Goal: Task Accomplishment & Management: Manage account settings

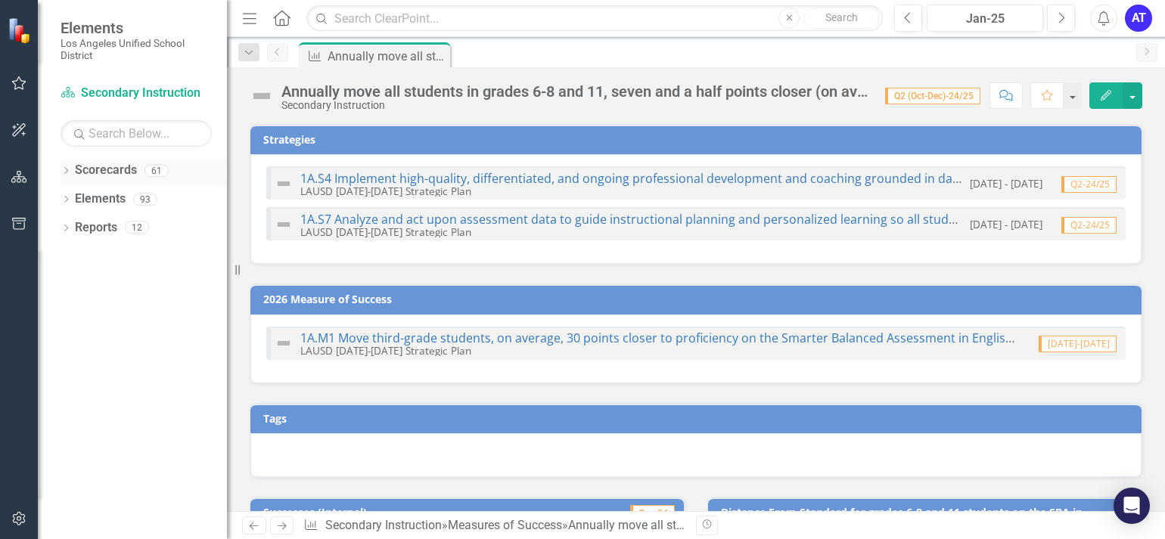
click at [65, 172] on icon "Dropdown" at bounding box center [66, 172] width 11 height 8
click at [98, 227] on link "New Products & Initiatives 2025-26" at bounding box center [155, 227] width 144 height 17
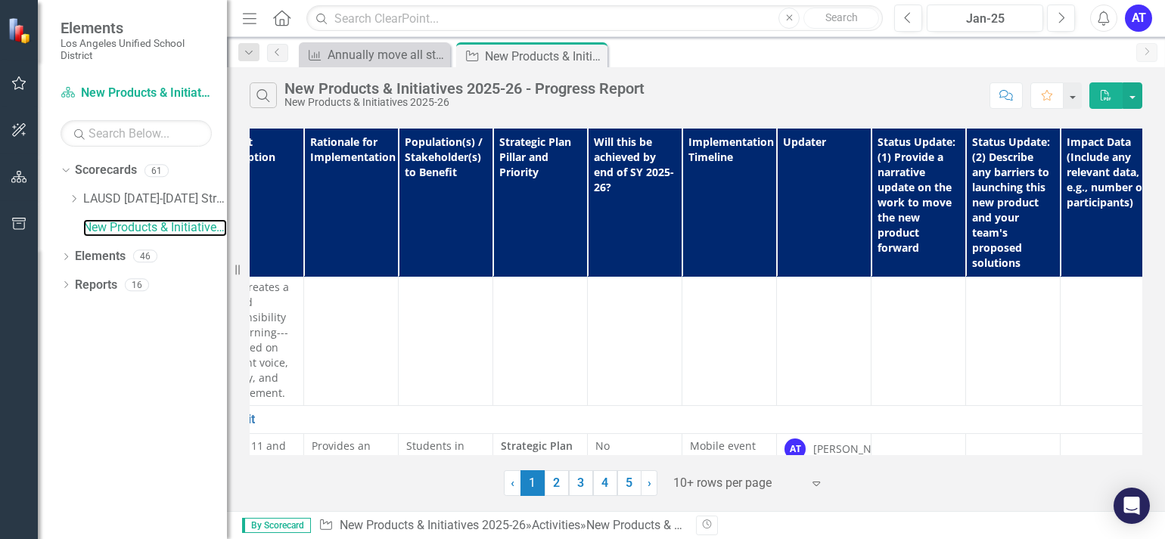
scroll to position [3295, 0]
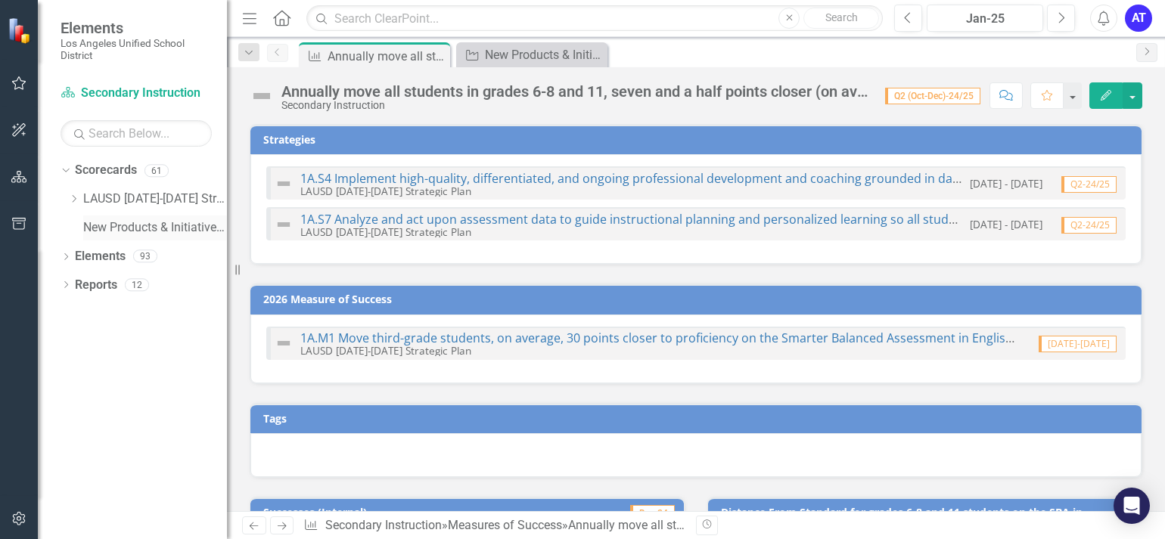
click at [180, 235] on link "New Products & Initiatives 2025-26" at bounding box center [155, 227] width 144 height 17
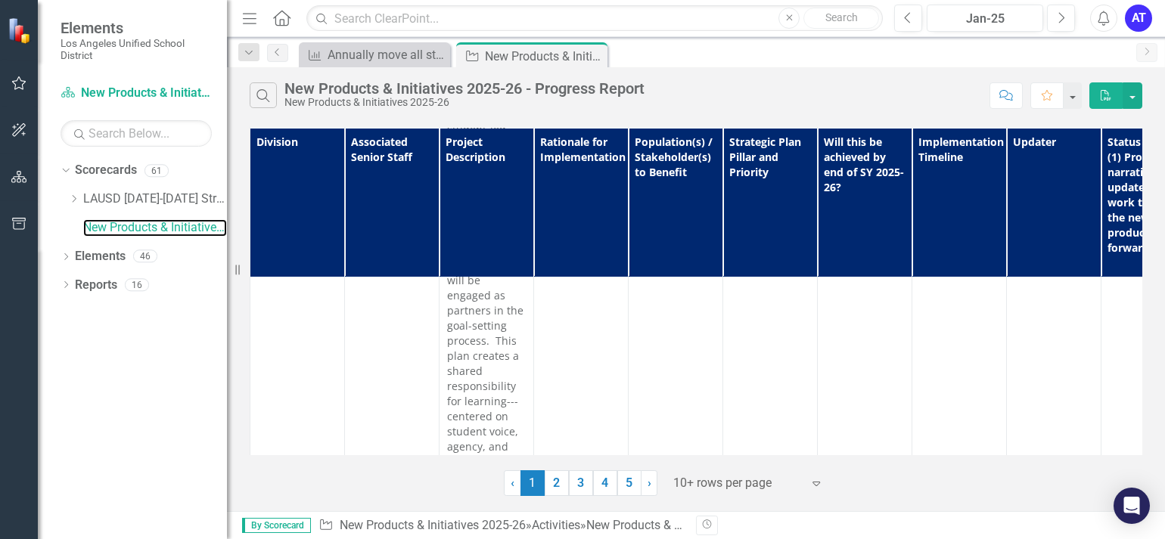
scroll to position [3227, 0]
click at [477, 481] on link "LA Superior Court Mobile Exhibit" at bounding box center [889, 488] width 1163 height 14
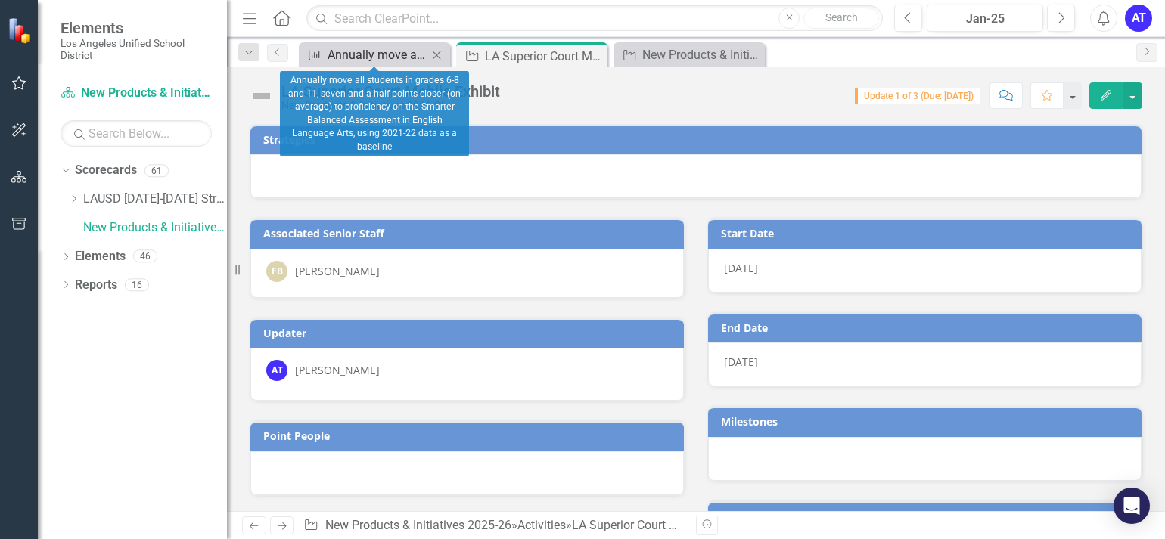
click at [365, 53] on div "Annually move all students in grades 6-8 and 11, seven and a half points closer…" at bounding box center [378, 54] width 100 height 19
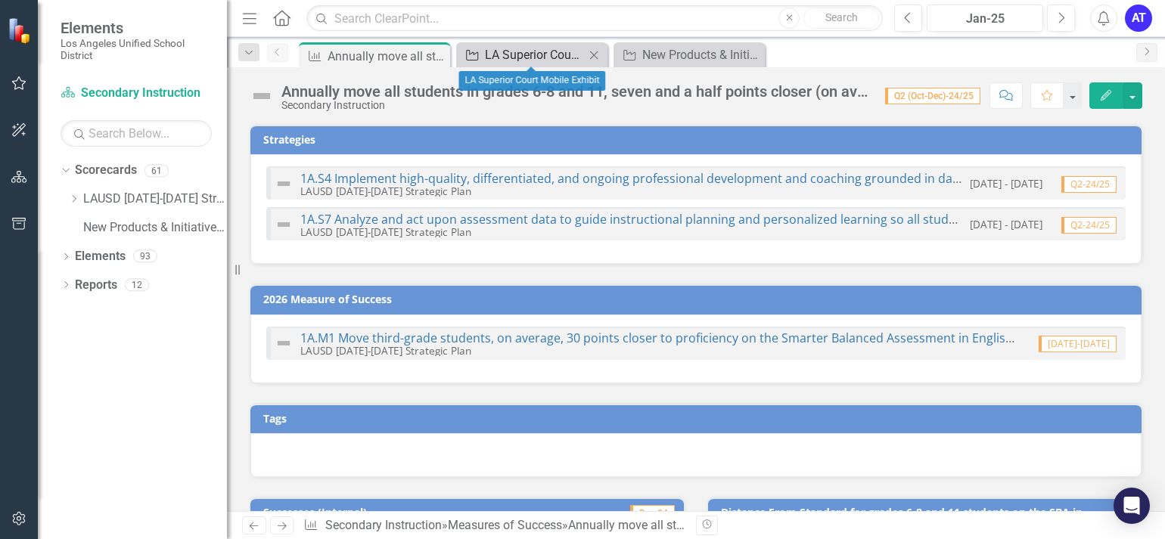
click at [528, 54] on div "LA Superior Court Mobile Exhibit" at bounding box center [535, 54] width 100 height 19
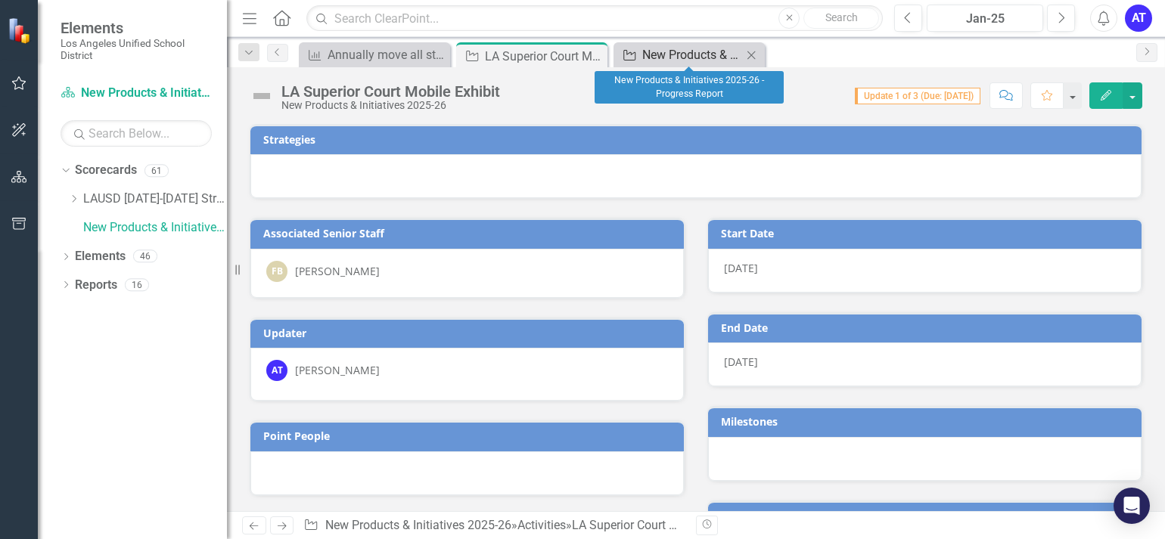
click at [676, 51] on div "New Products & Initiatives 2025-26 - Progress Report" at bounding box center [692, 54] width 100 height 19
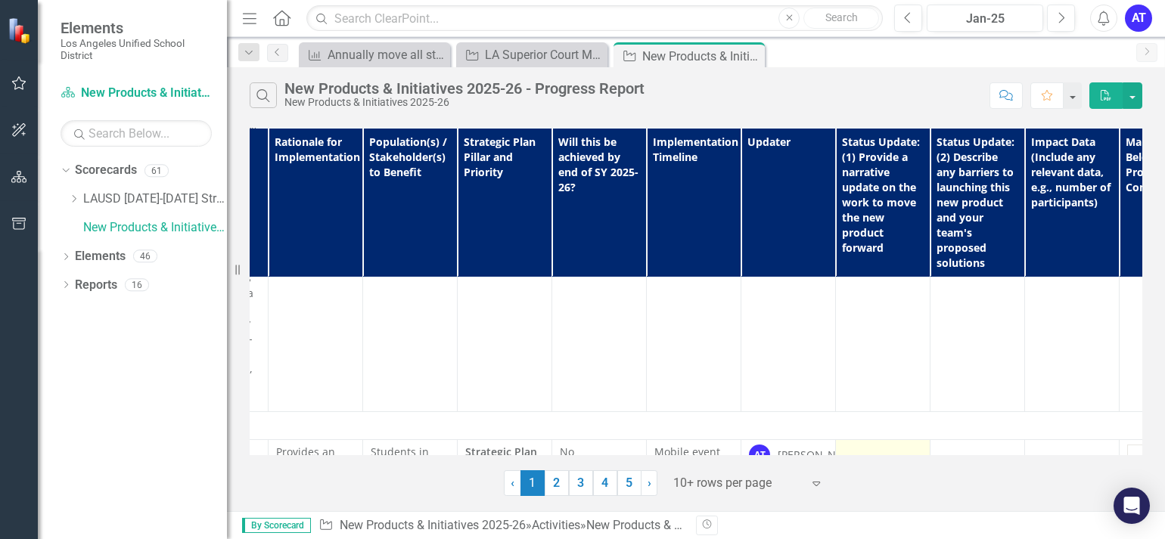
scroll to position [3289, 267]
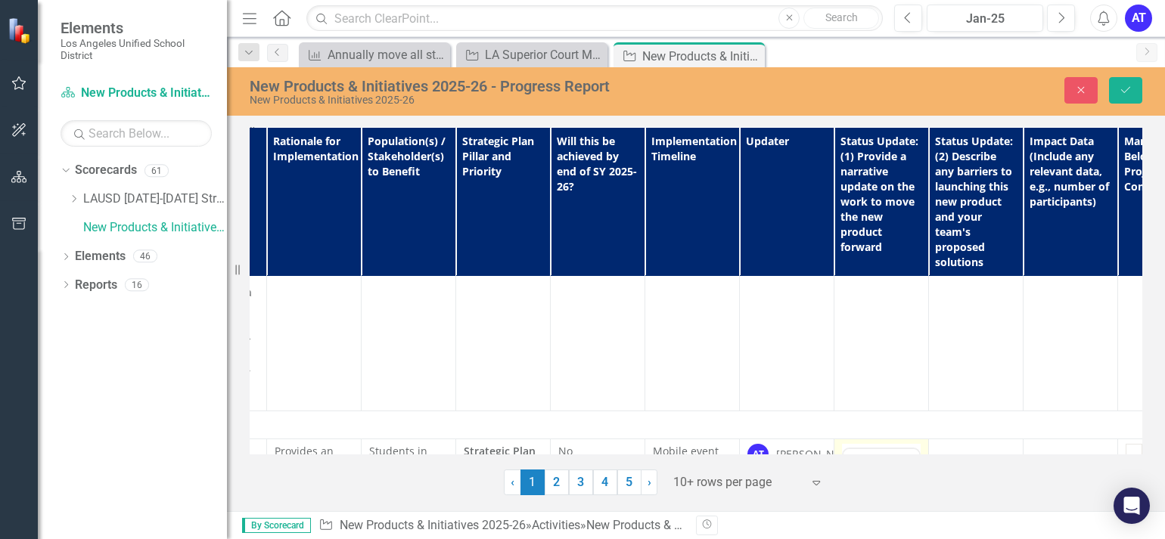
scroll to position [0, 0]
click at [865, 501] on p "Rich Text Area. Press ALT-0 for help." at bounding box center [881, 498] width 68 height 18
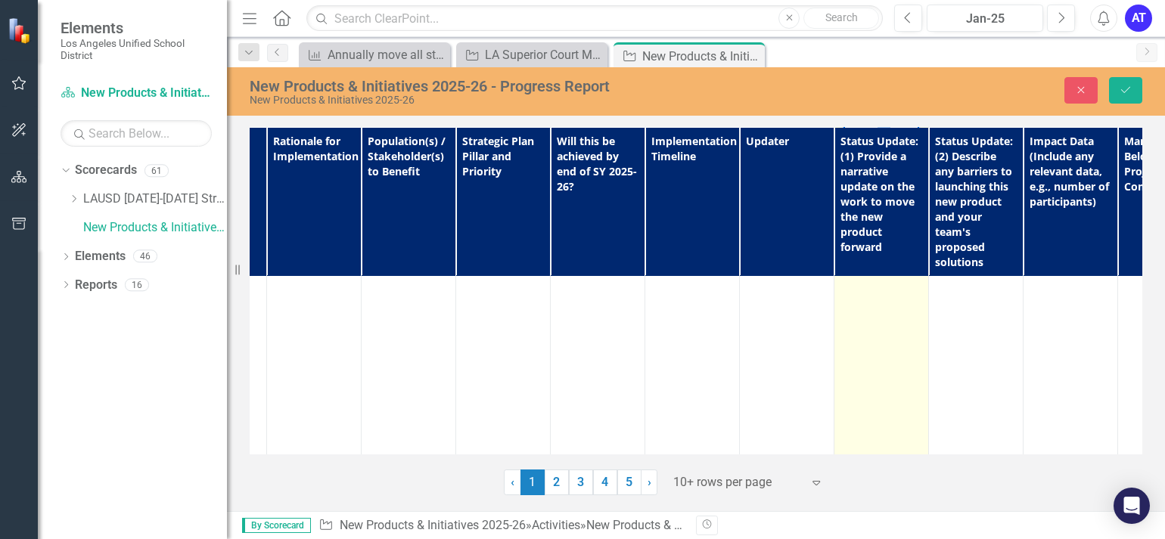
scroll to position [3987, 267]
drag, startPoint x: 871, startPoint y: -61, endPoint x: 920, endPoint y: 77, distance: 146.2
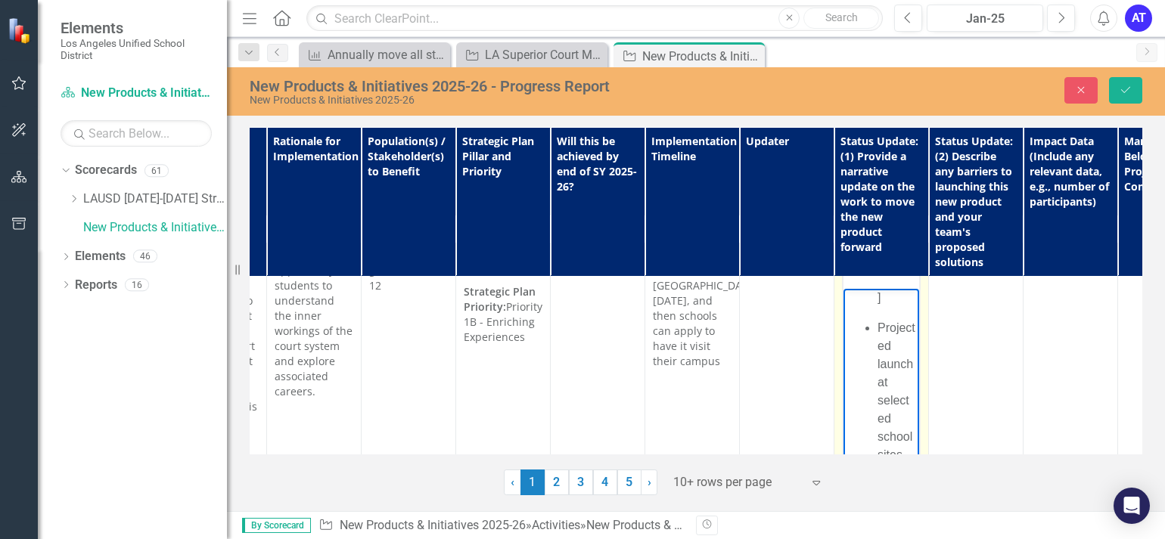
scroll to position [1033, 0]
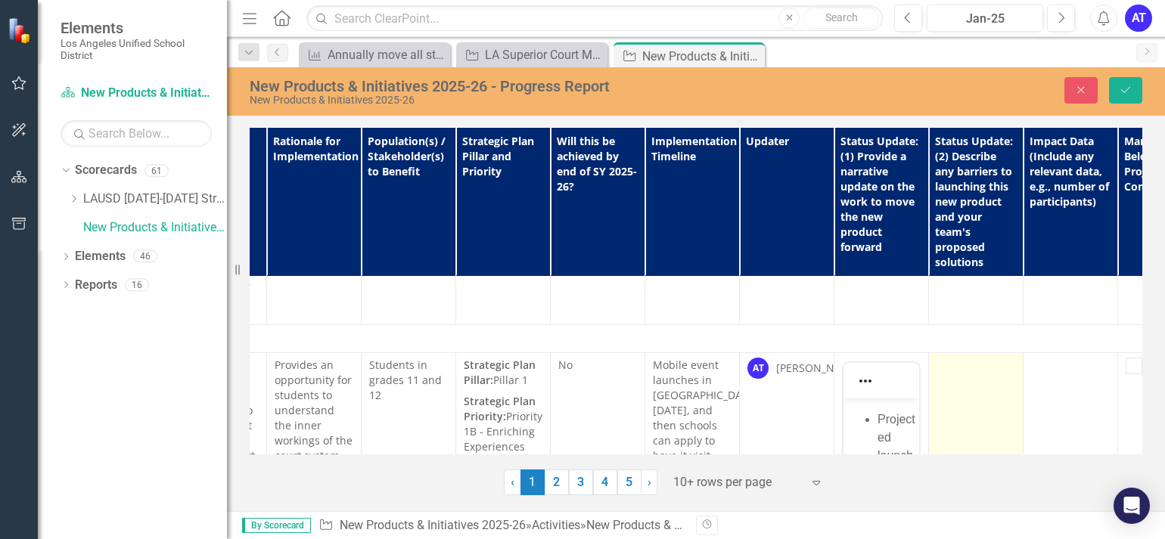
scroll to position [3381, 267]
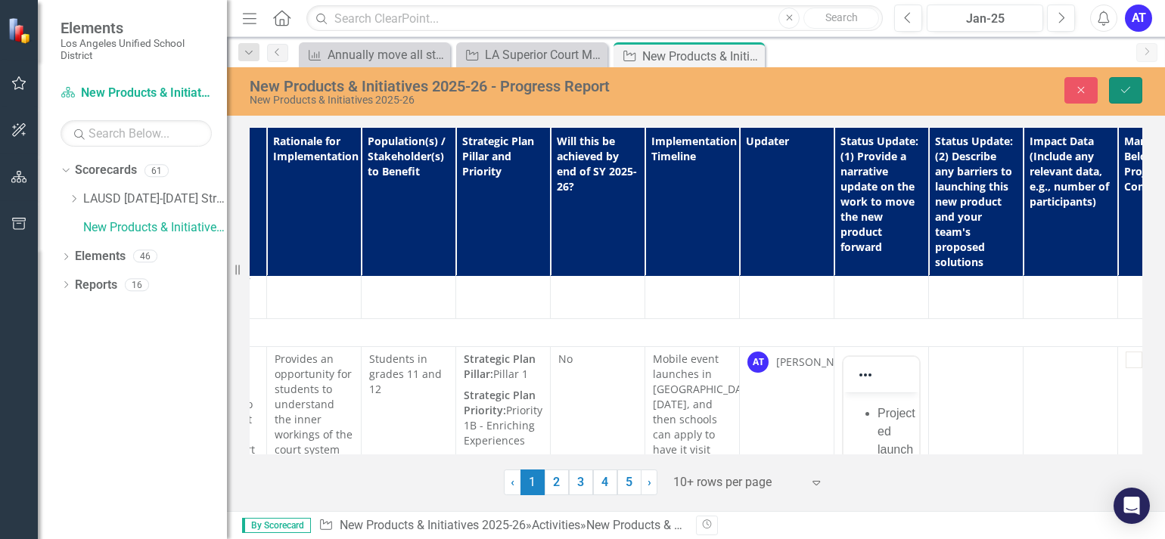
click at [1125, 85] on icon "Save" at bounding box center [1126, 90] width 14 height 11
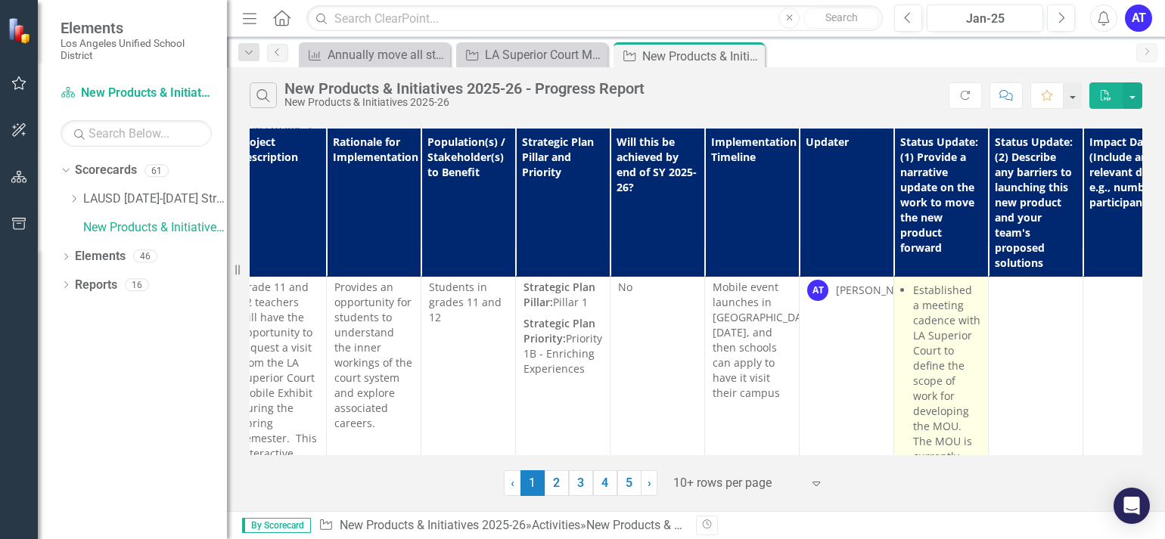
scroll to position [3445, 207]
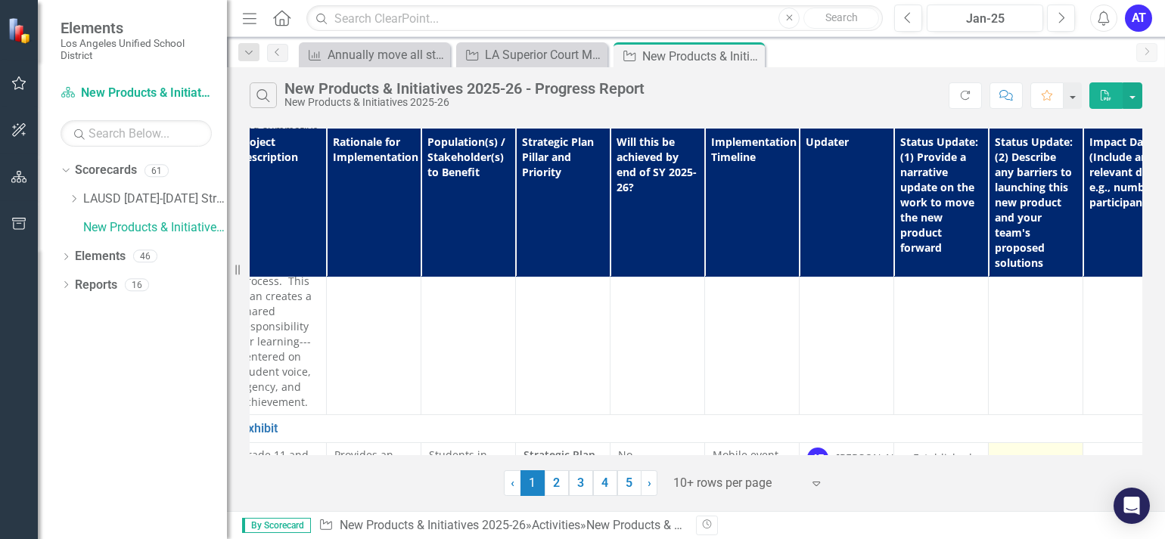
scroll to position [3281, 207]
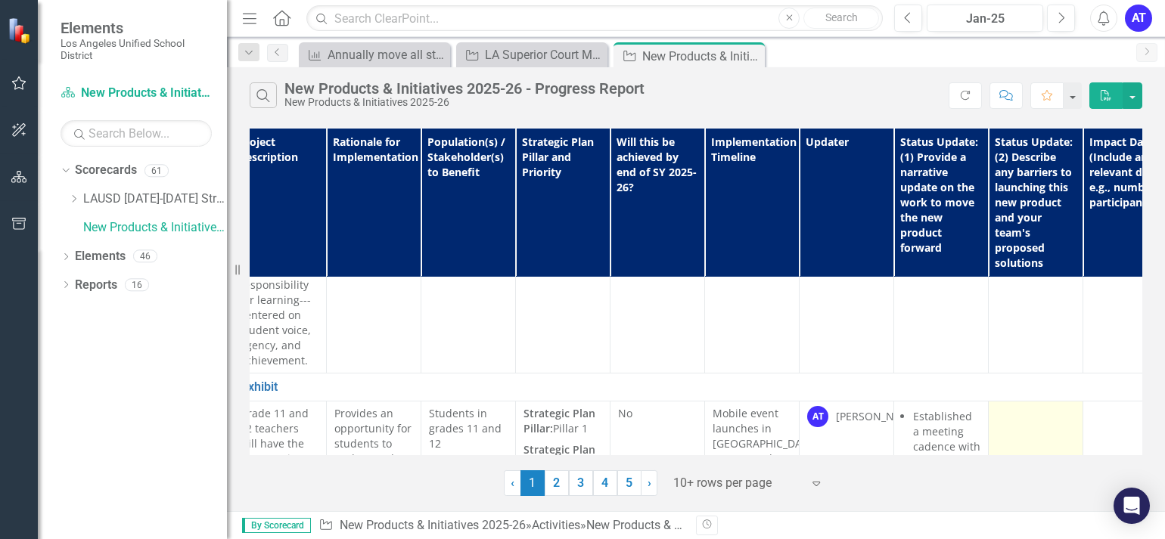
scroll to position [3331, 207]
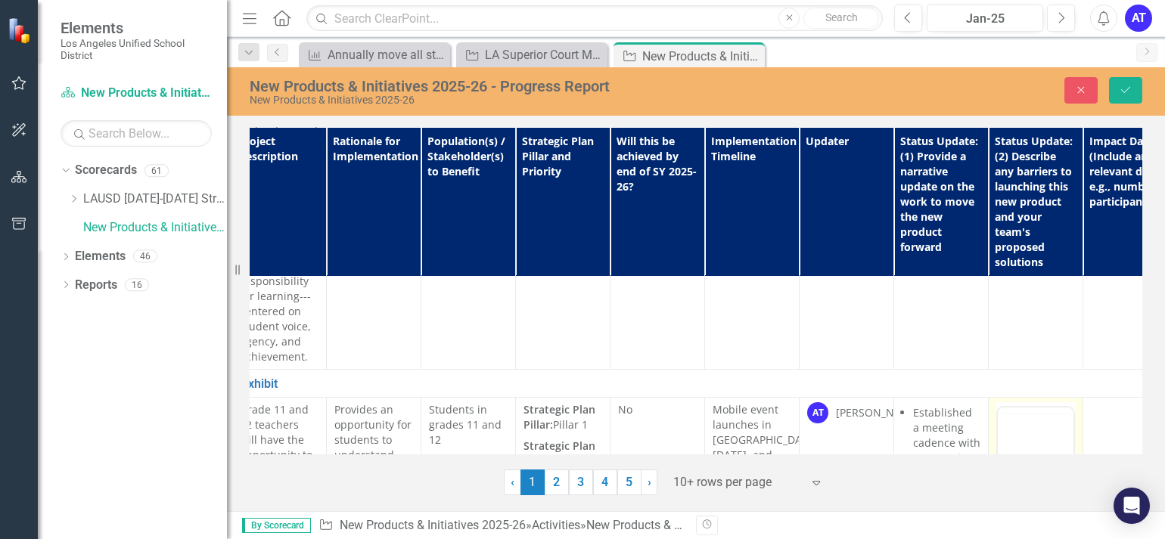
scroll to position [0, 0]
click at [1051, 476] on body "Rich Text Area. Press ALT-0 for help." at bounding box center [1036, 527] width 76 height 227
click at [1035, 452] on p "Finalziation of MOU" at bounding box center [1036, 465] width 68 height 36
drag, startPoint x: 1067, startPoint y: 456, endPoint x: 1002, endPoint y: 457, distance: 65.1
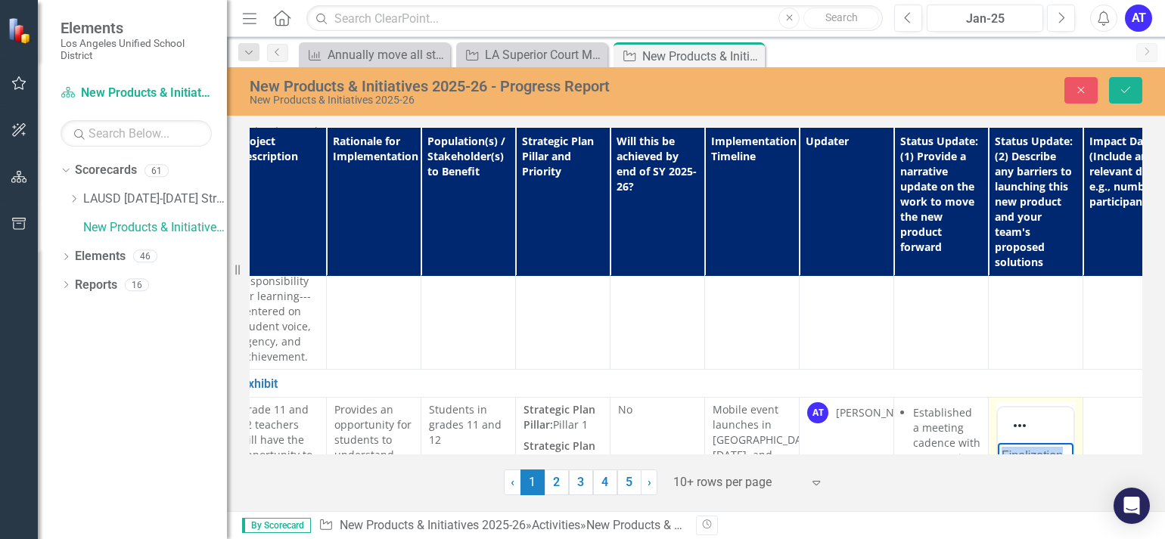
click at [1002, 457] on p "Finalization of MOU" at bounding box center [1036, 465] width 68 height 36
click at [1032, 457] on p "Implmentation and approval of MOU" at bounding box center [1036, 483] width 68 height 73
click at [1042, 513] on p "Implementation and approval of MOU" at bounding box center [1036, 483] width 68 height 73
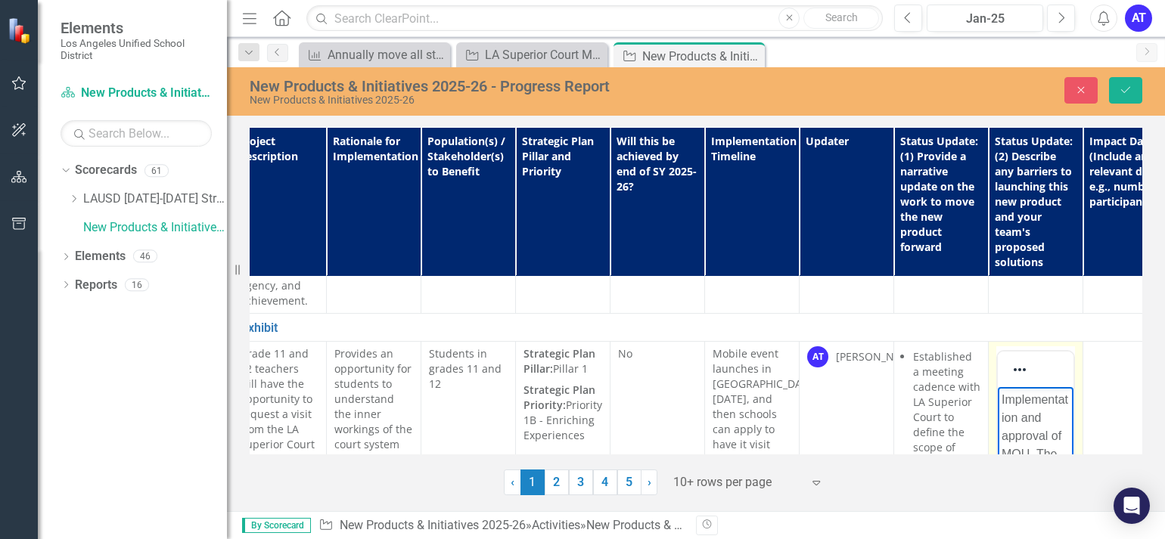
scroll to position [3405, 207]
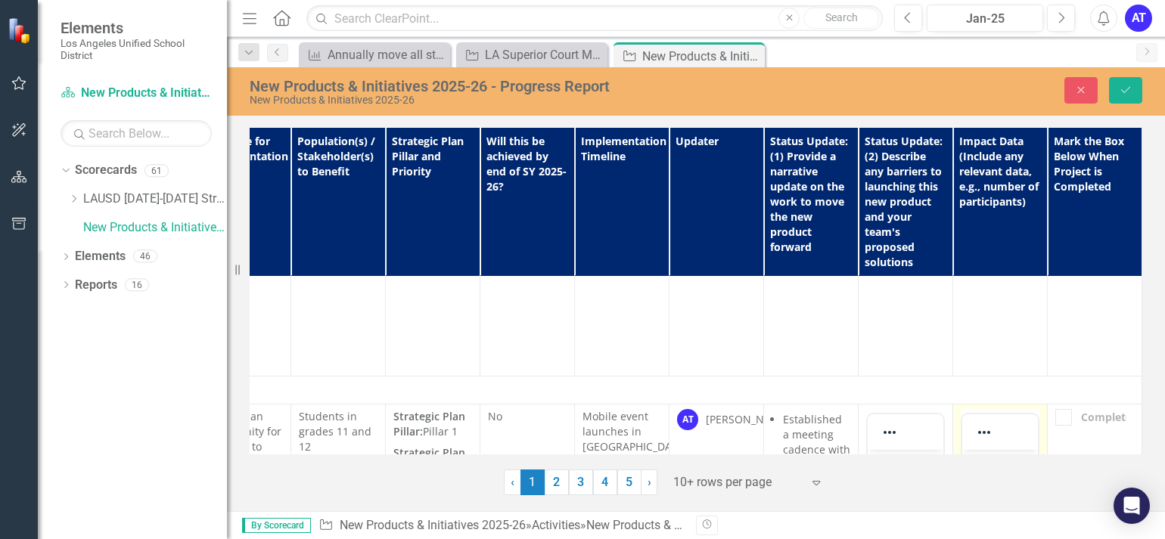
scroll to position [3321, 349]
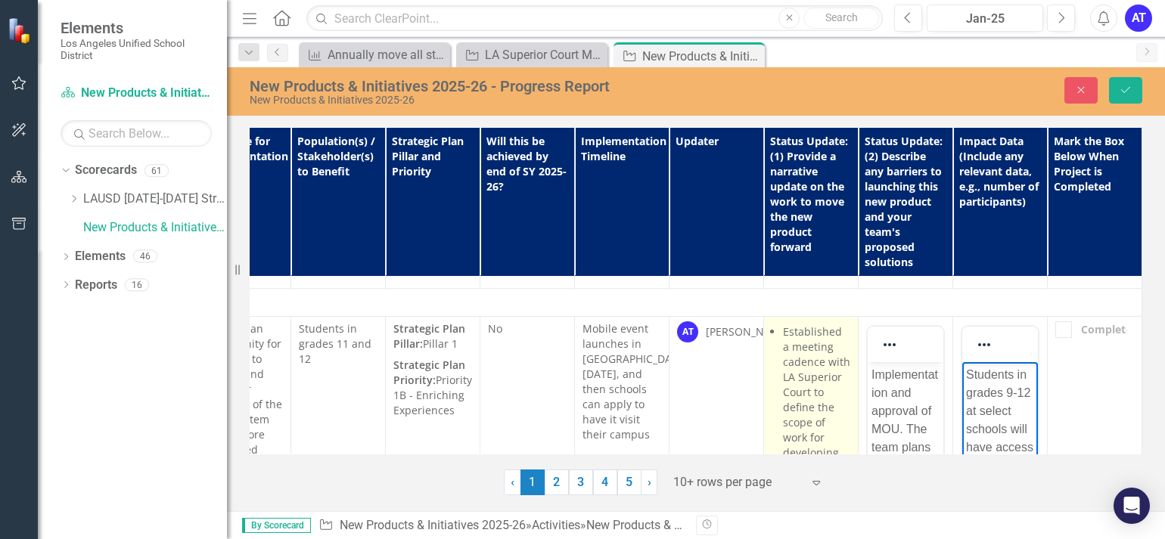
scroll to position [3416, 349]
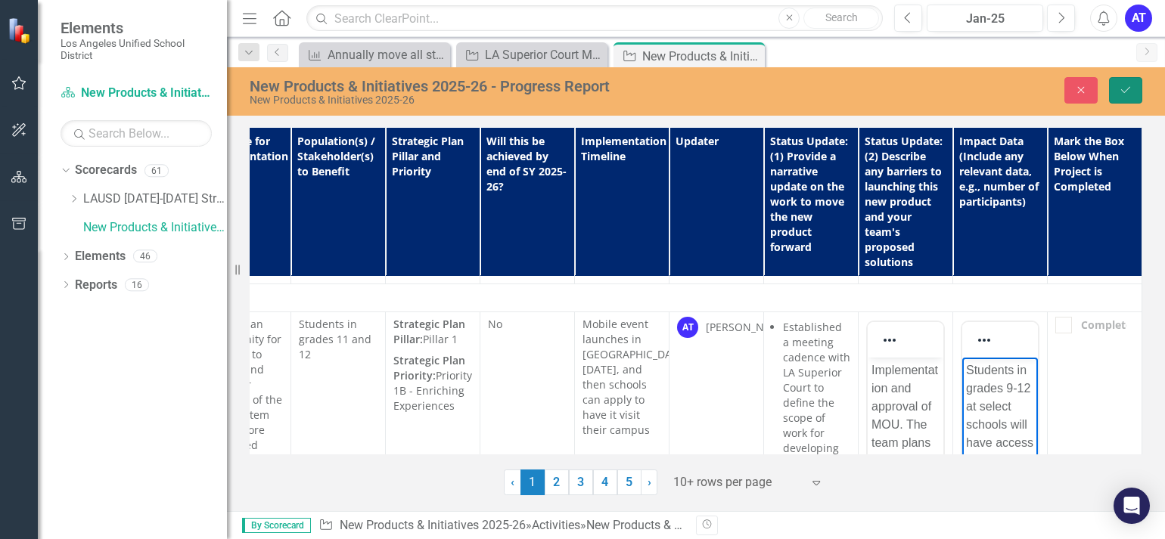
click at [1114, 89] on button "Save" at bounding box center [1125, 90] width 33 height 26
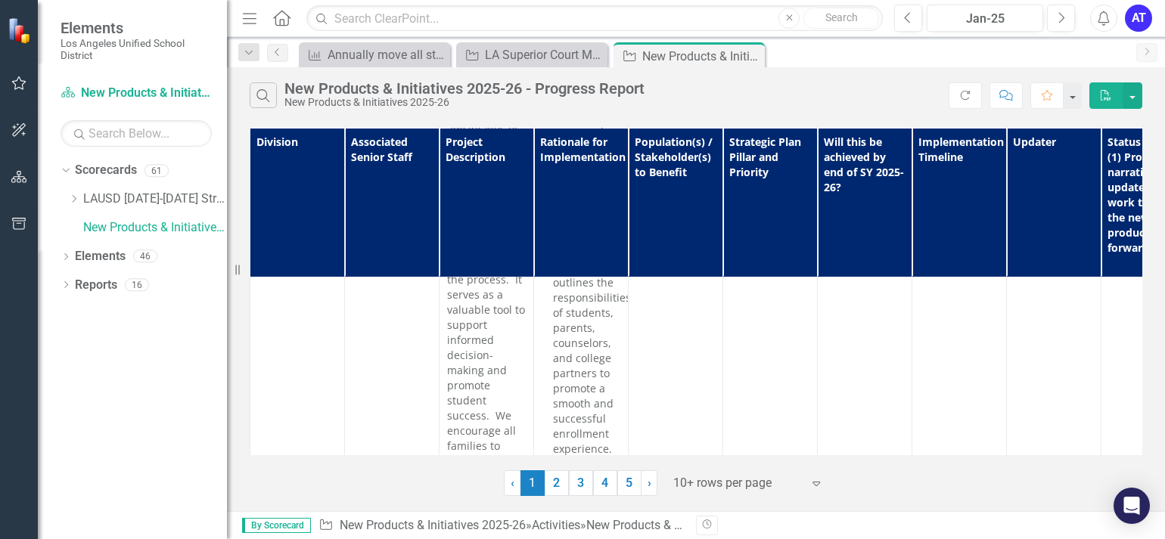
scroll to position [1860, 0]
click at [82, 198] on div "Dropdown" at bounding box center [75, 199] width 15 height 13
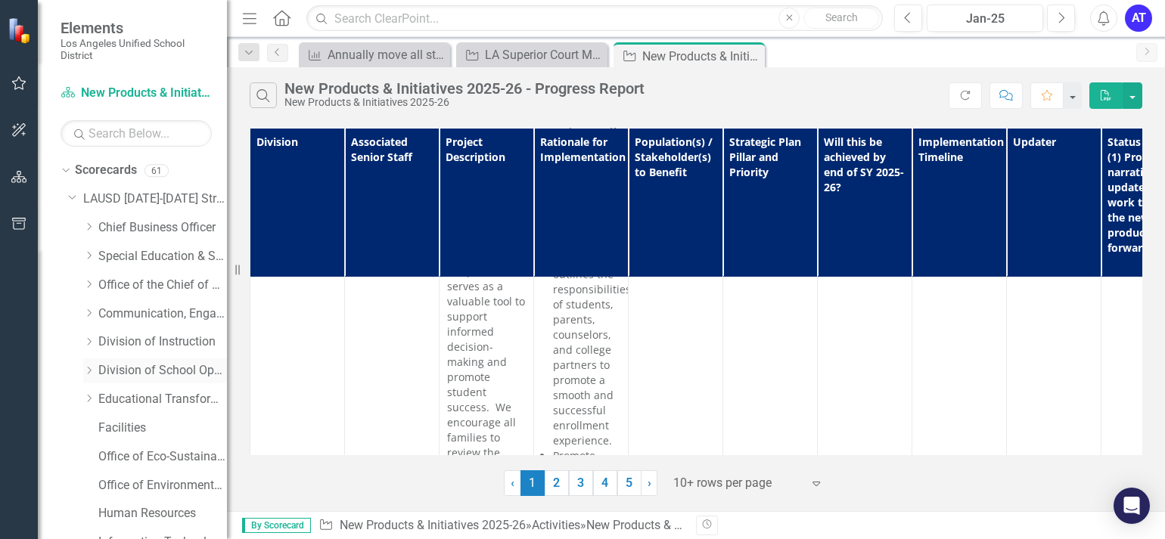
click at [89, 371] on icon "Dropdown" at bounding box center [88, 370] width 11 height 9
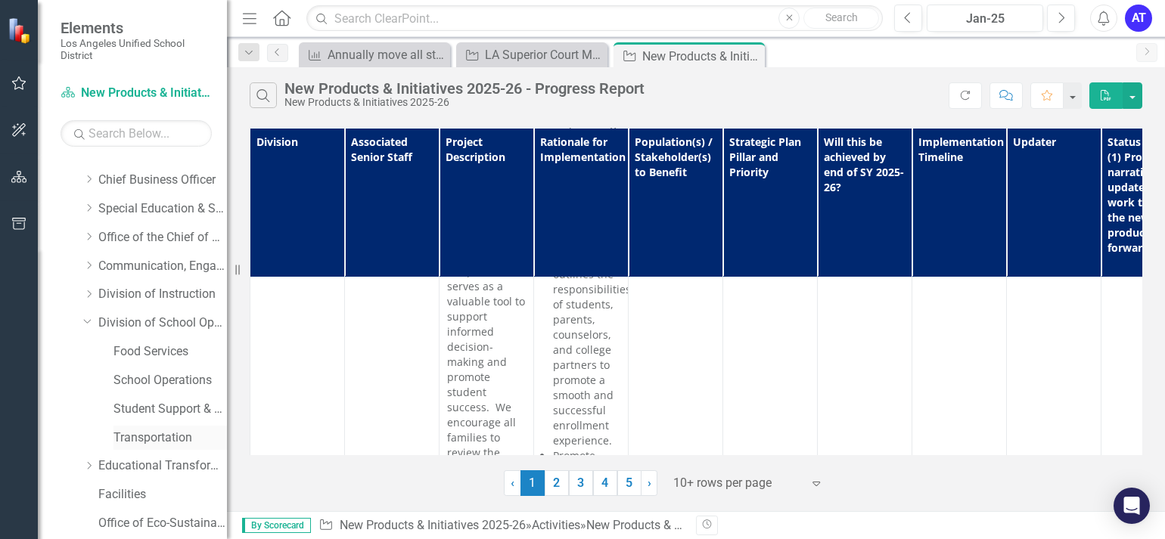
scroll to position [50, 0]
click at [89, 293] on icon "Dropdown" at bounding box center [88, 291] width 11 height 9
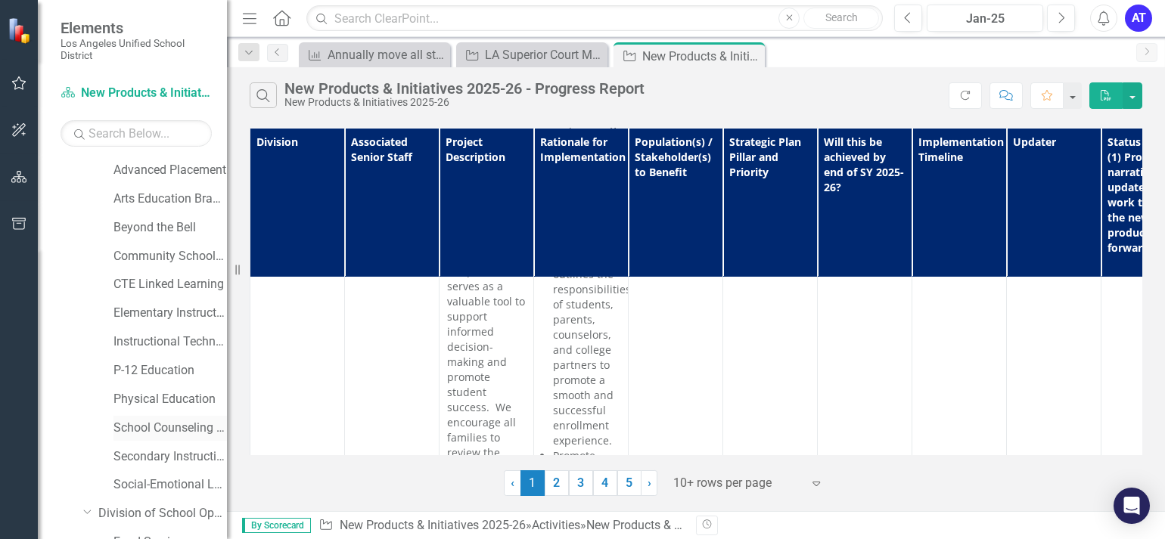
scroll to position [231, 0]
click at [163, 452] on link "Secondary Instruction" at bounding box center [169, 455] width 113 height 17
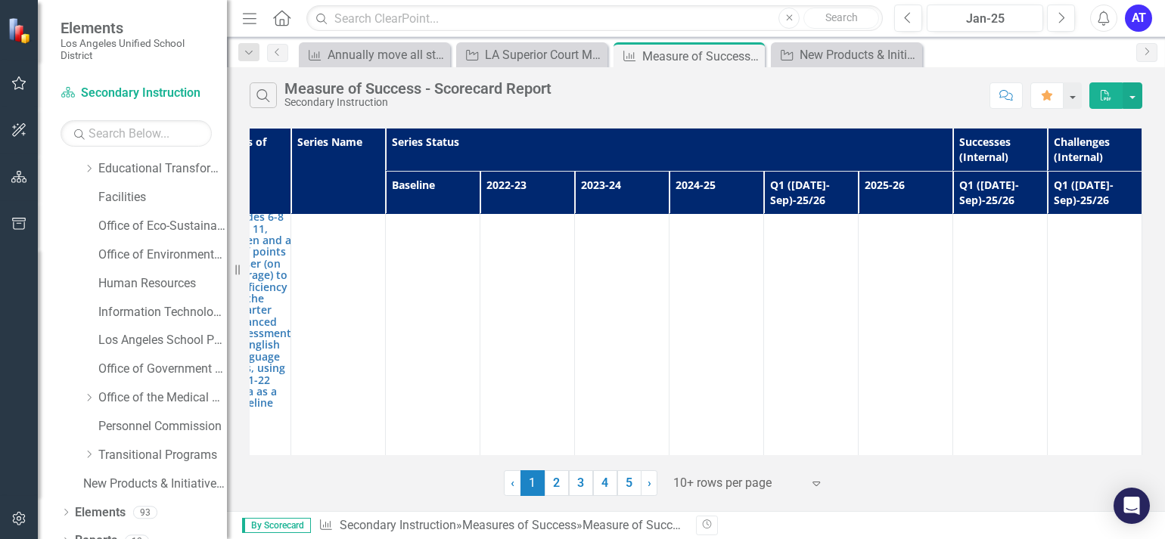
scroll to position [721, 0]
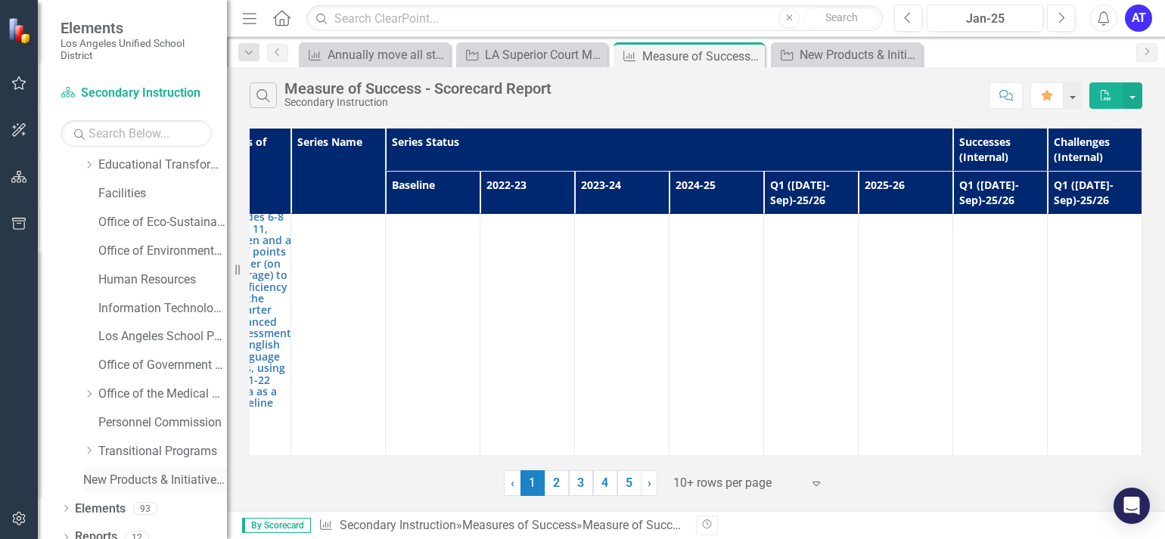
click at [88, 479] on link "New Products & Initiatives 2025-26" at bounding box center [155, 480] width 144 height 17
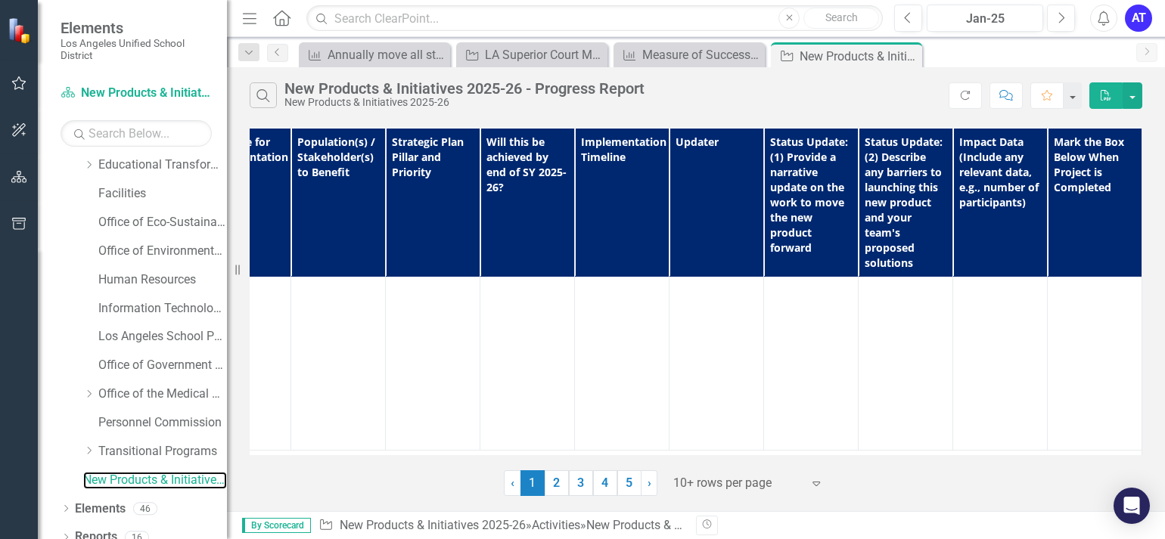
scroll to position [3242, 349]
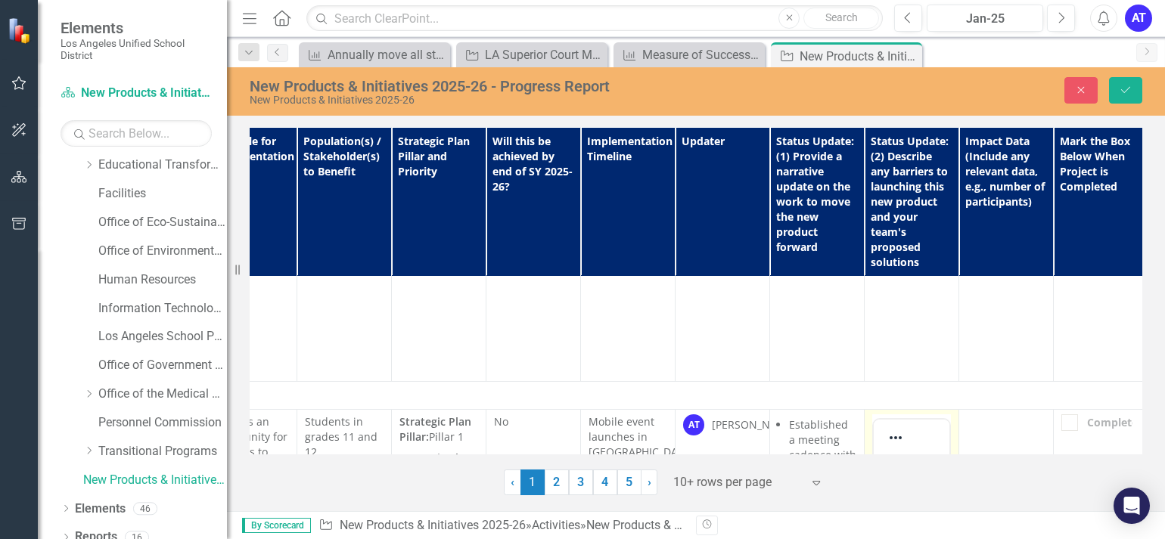
scroll to position [3320, 331]
click at [920, 418] on div at bounding box center [912, 436] width 76 height 36
click at [918, 468] on p "Rich Text Area. Press ALT-0 for help." at bounding box center [912, 467] width 68 height 18
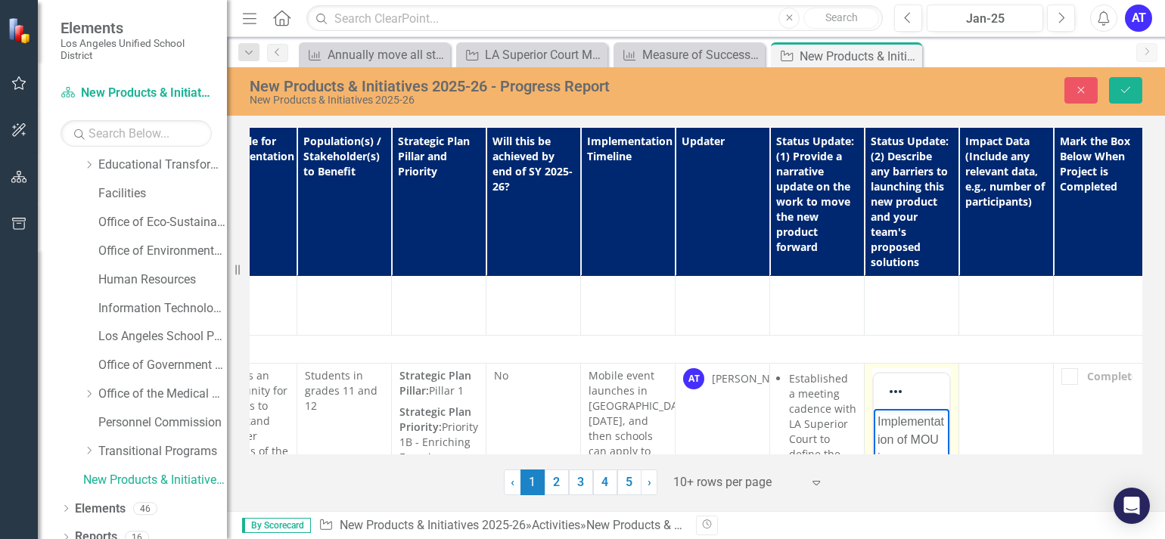
scroll to position [3373, 331]
click at [907, 485] on p "Implementation of MOU is a collaborative effort that takes time." at bounding box center [912, 459] width 68 height 109
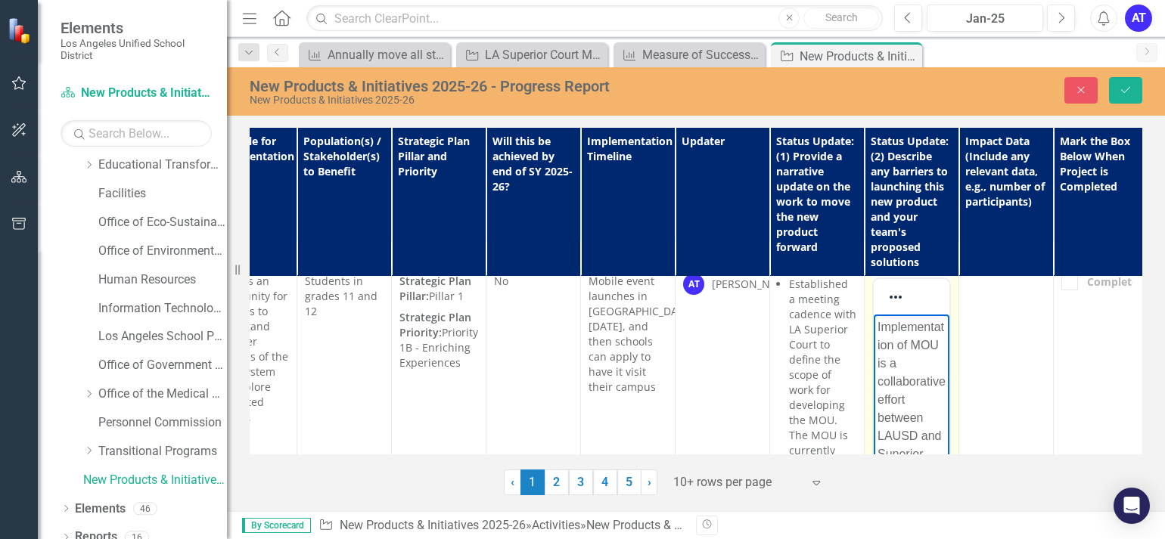
scroll to position [3461, 331]
click at [900, 512] on p "Implementation of MOU is a collaborative effort between LAUSD and Superior Cour…" at bounding box center [912, 417] width 68 height 200
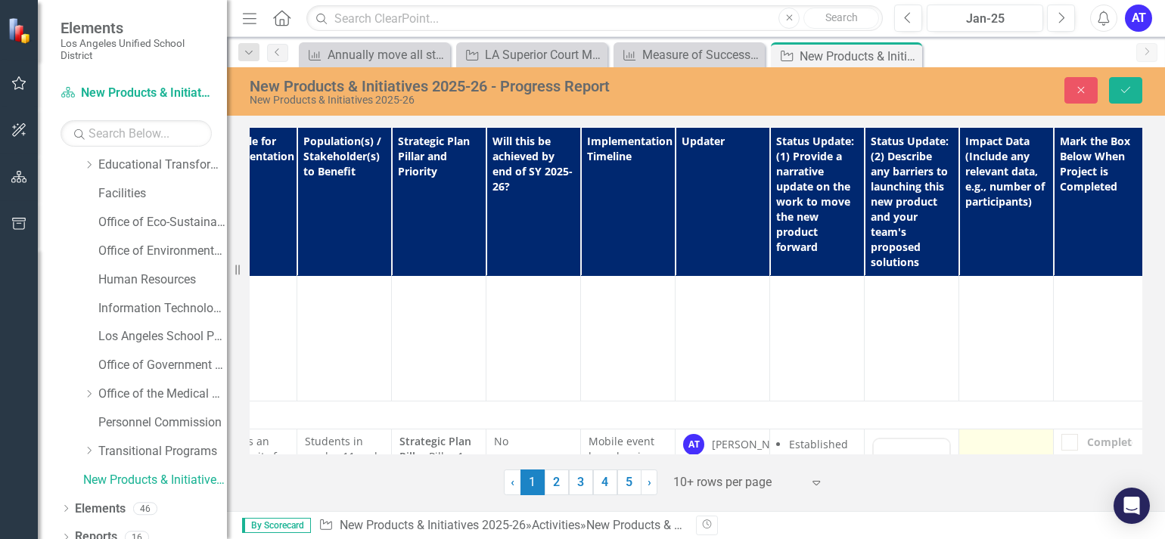
scroll to position [3314, 331]
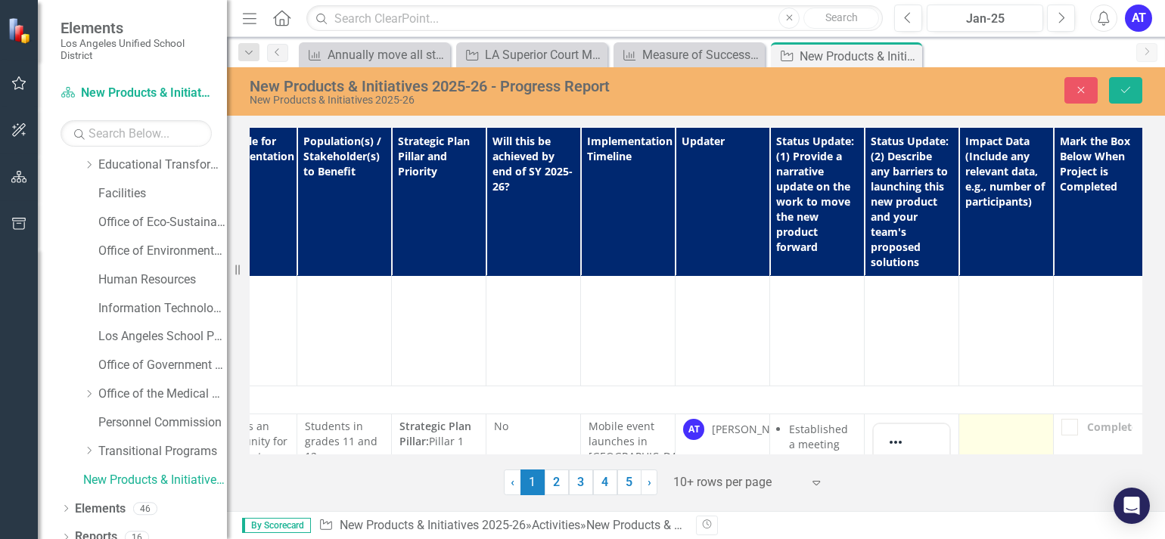
click at [993, 474] on p "Rich Text Area. Press ALT-0 for help." at bounding box center [1006, 473] width 68 height 18
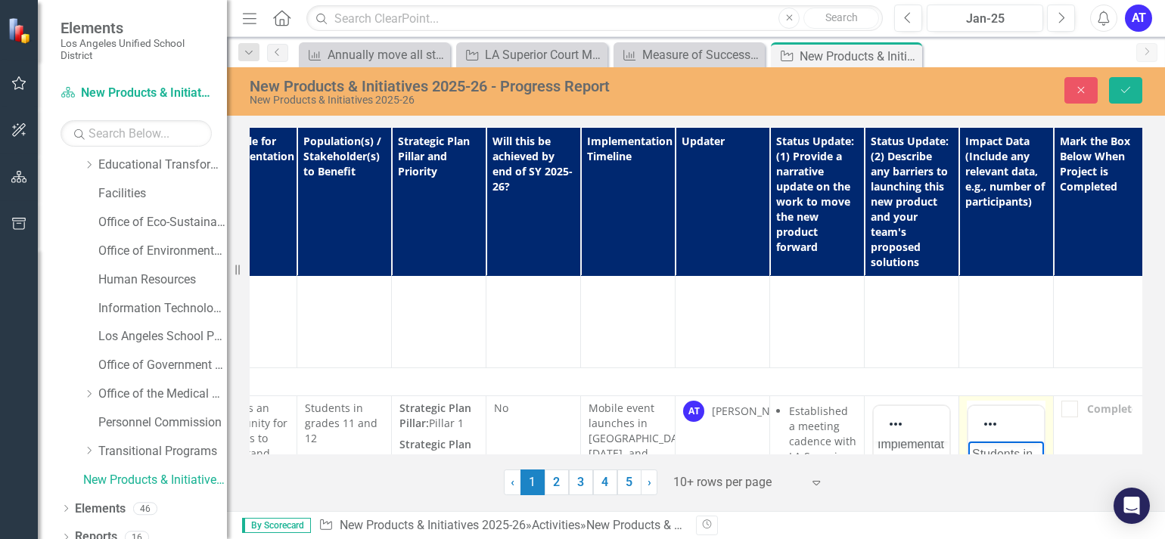
scroll to position [3350, 331]
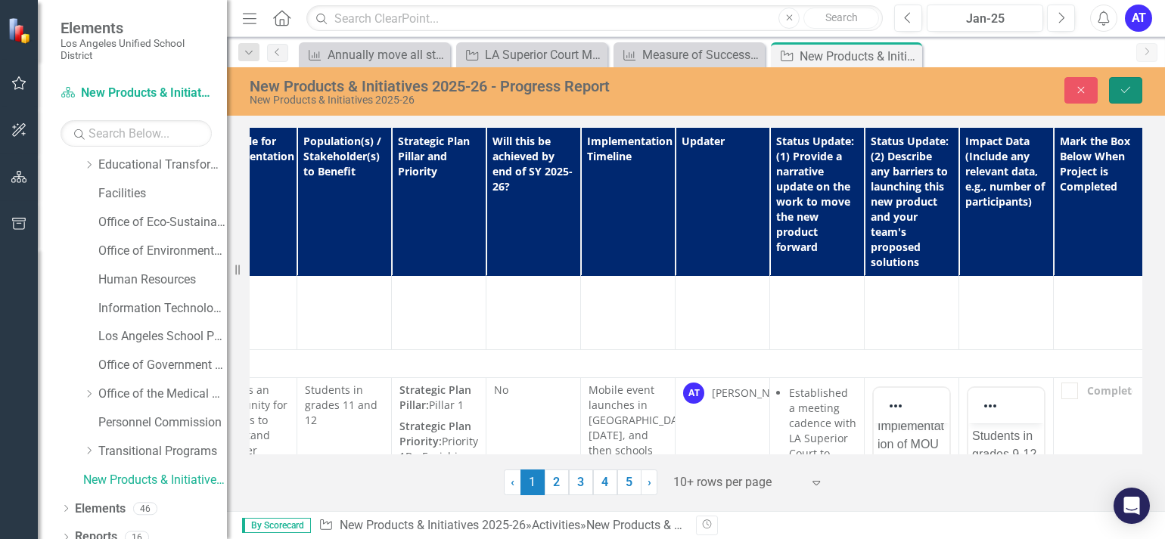
click at [1122, 87] on icon "Save" at bounding box center [1126, 90] width 14 height 11
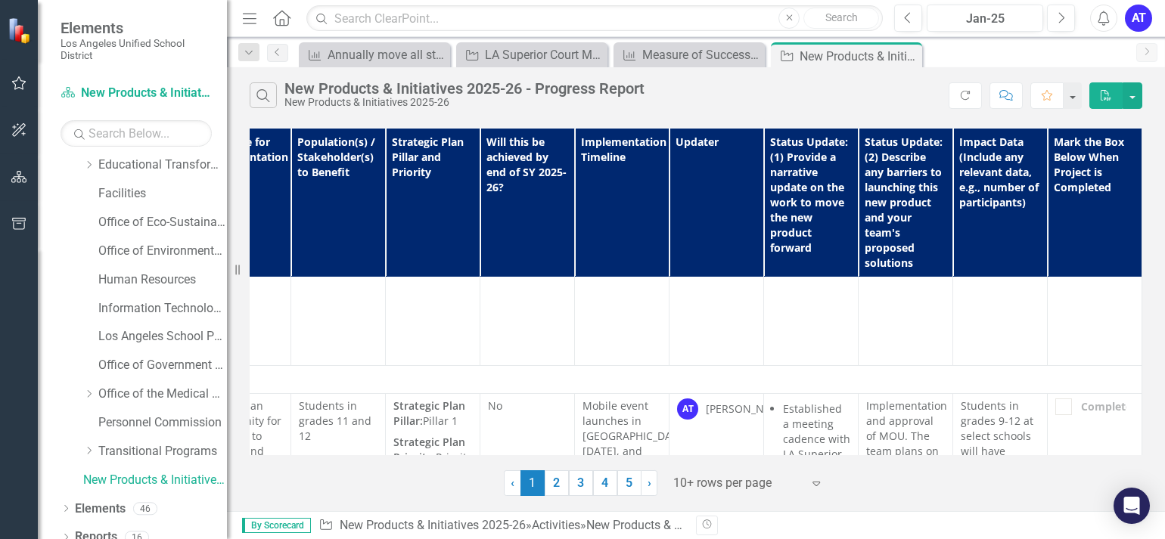
scroll to position [3335, 0]
